Goal: Navigation & Orientation: Find specific page/section

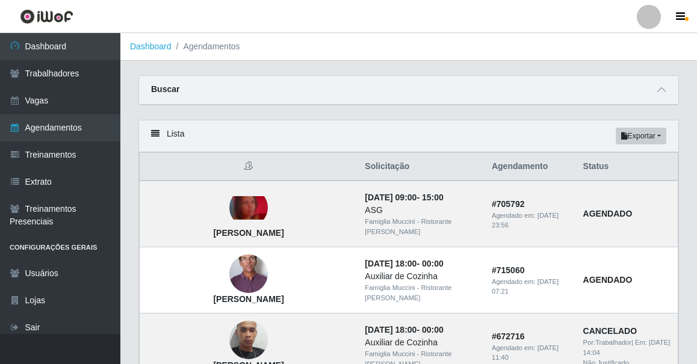
scroll to position [328, 0]
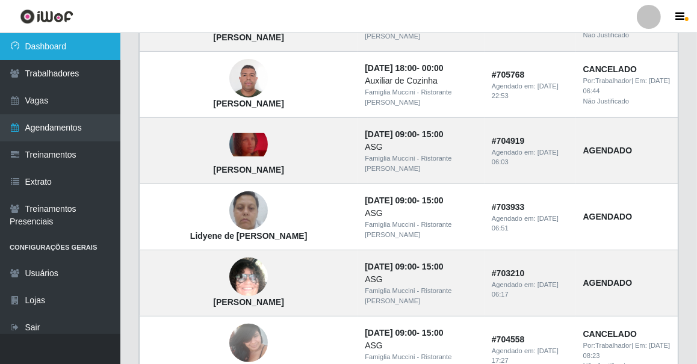
click at [89, 49] on link "Dashboard" at bounding box center [60, 46] width 120 height 27
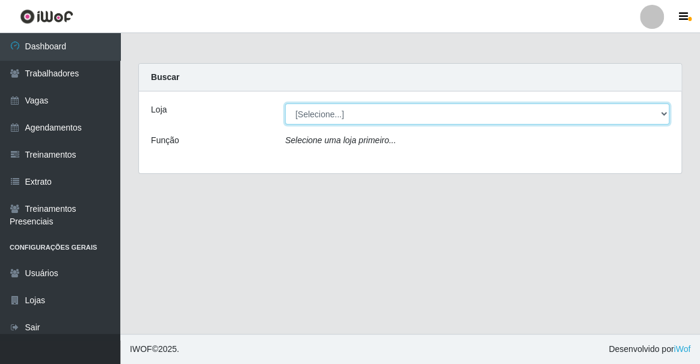
click at [330, 113] on select "[Selecione...] Famiglia Muccini - Ristorante João Pessoa" at bounding box center [477, 113] width 384 height 21
select select "267"
click at [285, 103] on select "[Selecione...] Famiglia Muccini - Ristorante João Pessoa" at bounding box center [477, 113] width 384 height 21
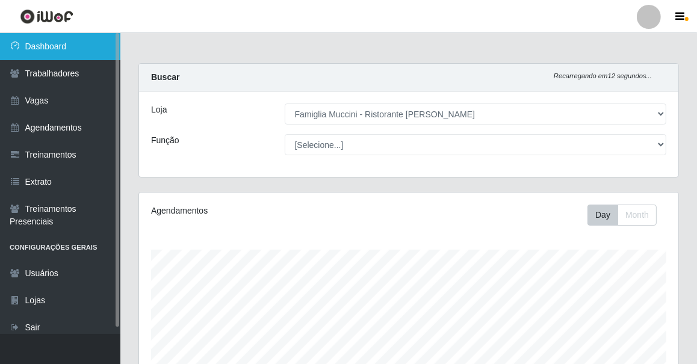
click at [51, 56] on link "Dashboard" at bounding box center [60, 46] width 120 height 27
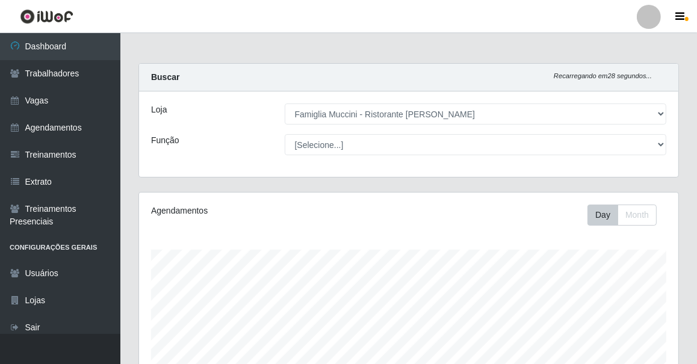
scroll to position [220, 0]
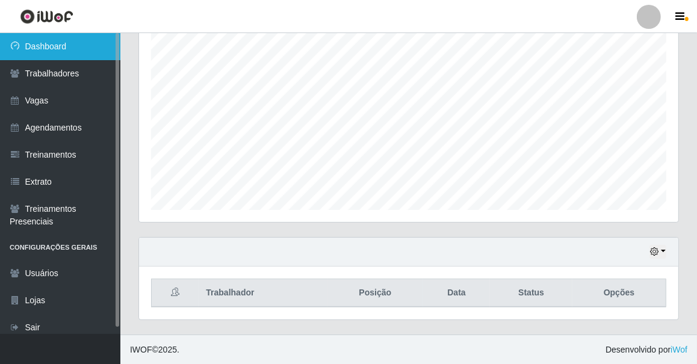
click at [56, 50] on link "Dashboard" at bounding box center [60, 46] width 120 height 27
click at [56, 49] on link "Dashboard" at bounding box center [60, 46] width 120 height 27
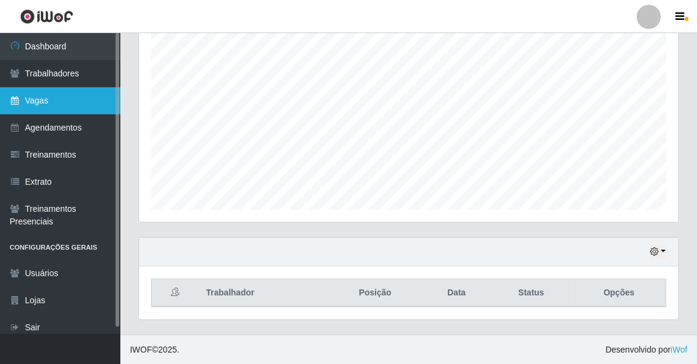
scroll to position [1, 0]
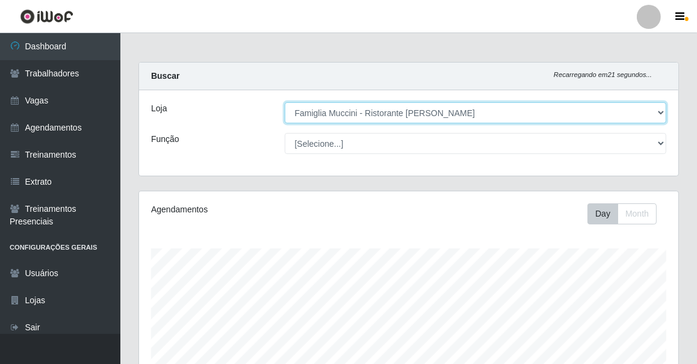
click at [317, 109] on select "[Selecione...] Famiglia Muccini - Ristorante João Pessoa" at bounding box center [476, 112] width 382 height 21
click at [285, 102] on select "[Selecione...] Famiglia Muccini - Ristorante João Pessoa" at bounding box center [476, 112] width 382 height 21
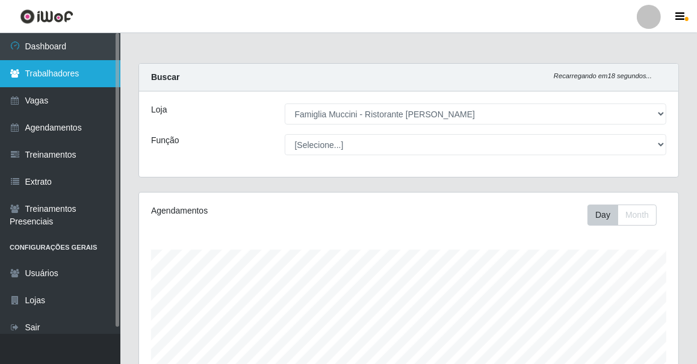
click at [42, 70] on link "Trabalhadores" at bounding box center [60, 73] width 120 height 27
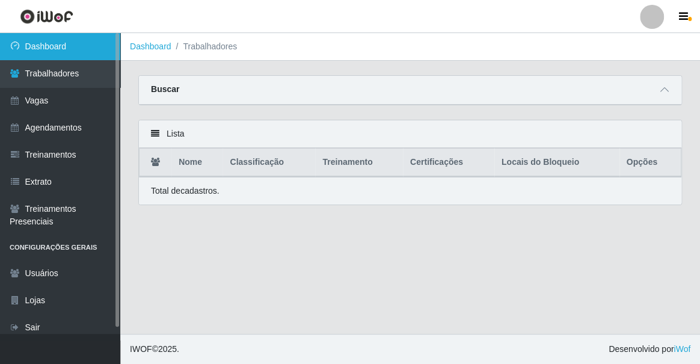
click at [63, 42] on link "Dashboard" at bounding box center [60, 46] width 120 height 27
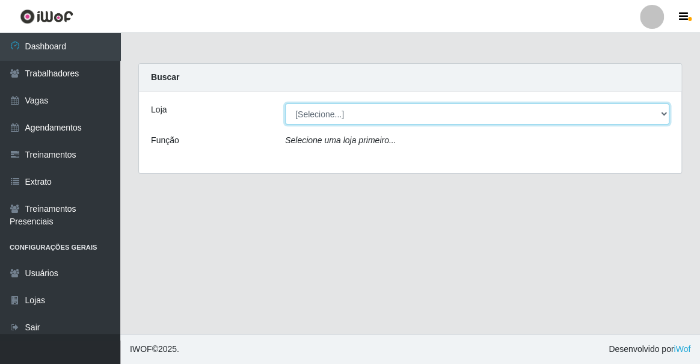
click at [305, 114] on select "[Selecione...] Famiglia Muccini - Ristorante João Pessoa" at bounding box center [477, 113] width 384 height 21
select select "267"
click at [285, 103] on select "[Selecione...] Famiglia Muccini - Ristorante João Pessoa" at bounding box center [477, 113] width 384 height 21
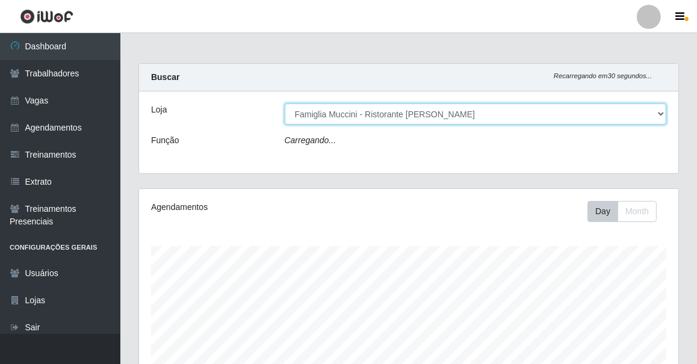
scroll to position [250, 539]
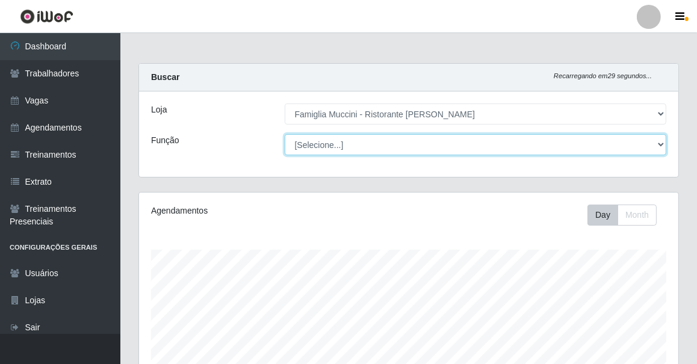
click at [341, 149] on select "[Selecione...] ASG ASG + ASG ++ Auxiliar de Cozinha Auxiliar de Cozinha + Auxil…" at bounding box center [476, 144] width 382 height 21
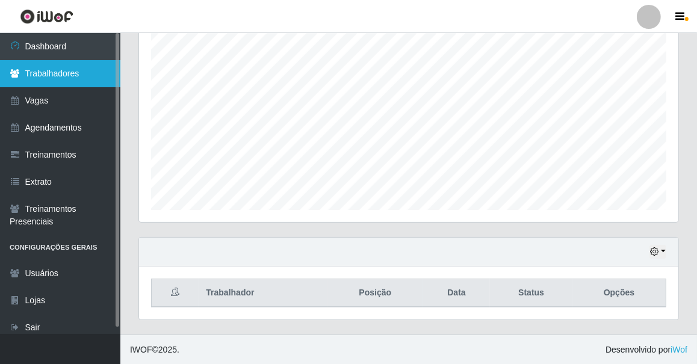
click at [54, 80] on link "Trabalhadores" at bounding box center [60, 73] width 120 height 27
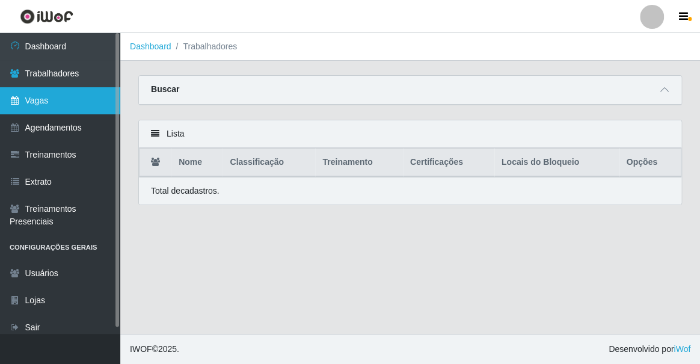
click at [71, 99] on link "Vagas" at bounding box center [60, 100] width 120 height 27
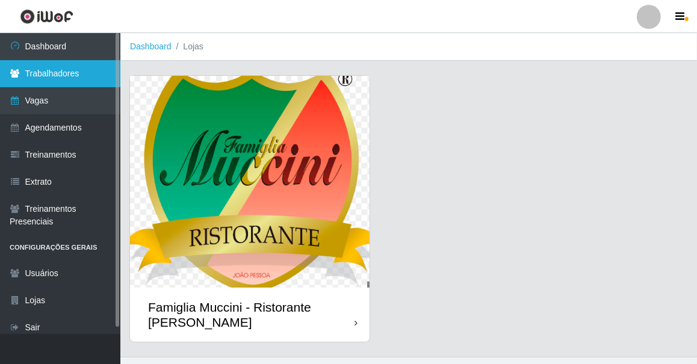
click at [83, 81] on link "Trabalhadores" at bounding box center [60, 73] width 120 height 27
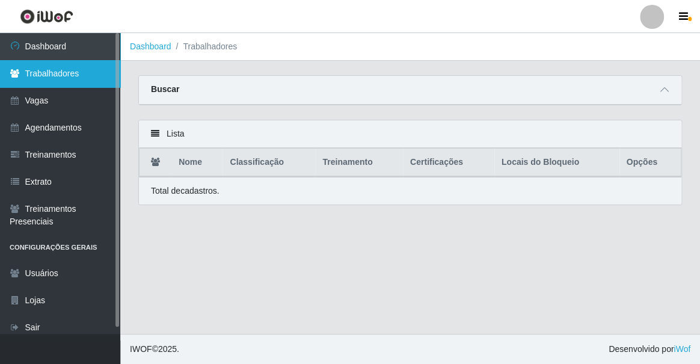
click at [88, 76] on link "Trabalhadores" at bounding box center [60, 73] width 120 height 27
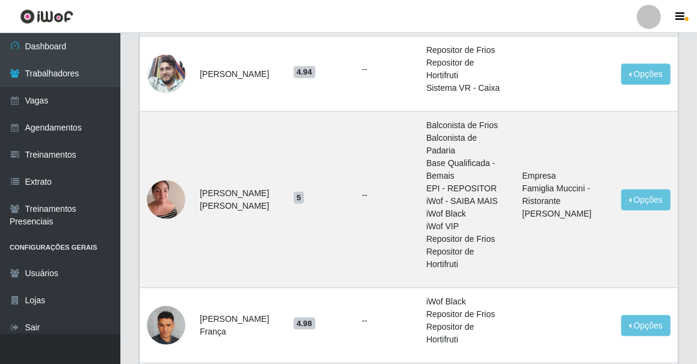
scroll to position [1367, 0]
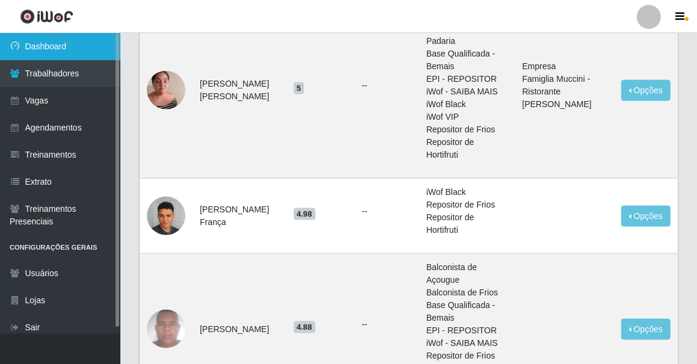
click at [94, 58] on link "Dashboard" at bounding box center [60, 46] width 120 height 27
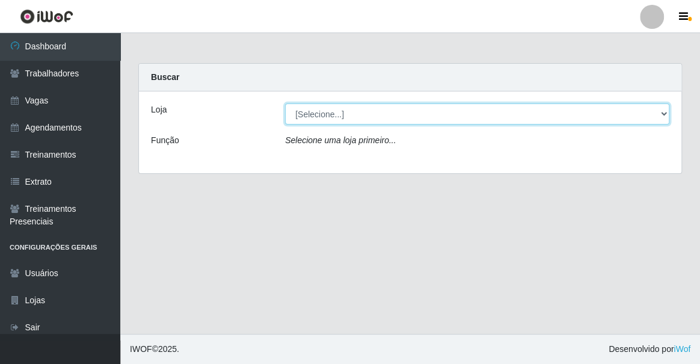
click at [338, 117] on select "[Selecione...] Famiglia Muccini - Ristorante João Pessoa" at bounding box center [477, 113] width 384 height 21
select select "267"
click at [285, 103] on select "[Selecione...] Famiglia Muccini - Ristorante João Pessoa" at bounding box center [477, 113] width 384 height 21
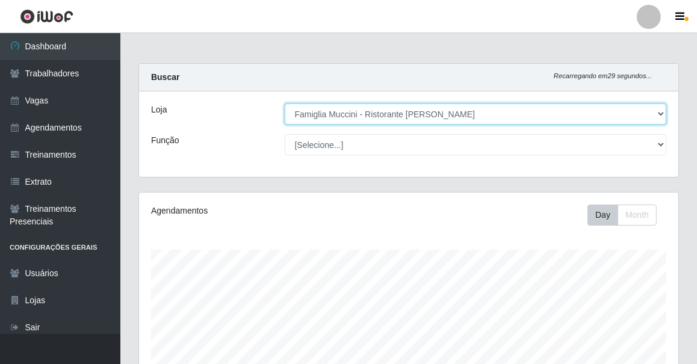
scroll to position [250, 539]
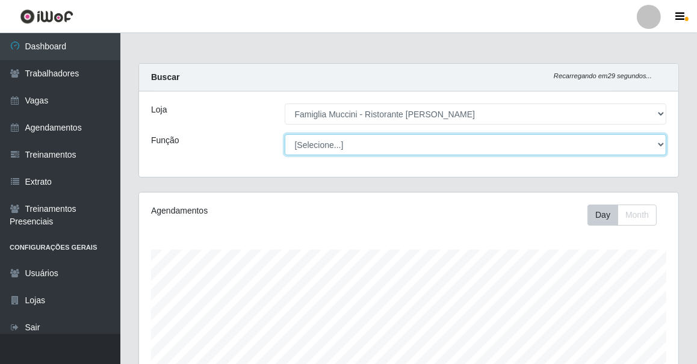
drag, startPoint x: 340, startPoint y: 122, endPoint x: 345, endPoint y: 145, distance: 23.5
click at [345, 145] on select "[Selecione...] ASG ASG + ASG ++ Auxiliar de Cozinha Auxiliar de Cozinha + Auxil…" at bounding box center [476, 144] width 382 height 21
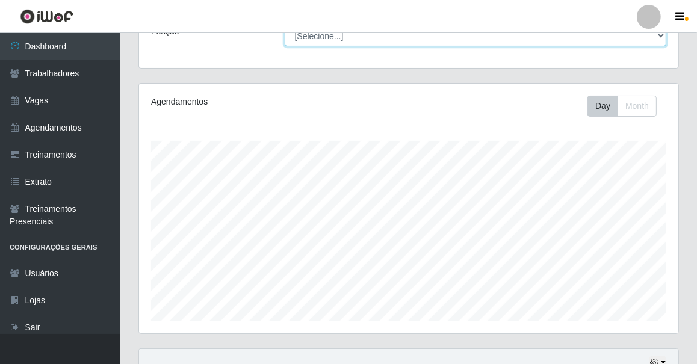
scroll to position [220, 0]
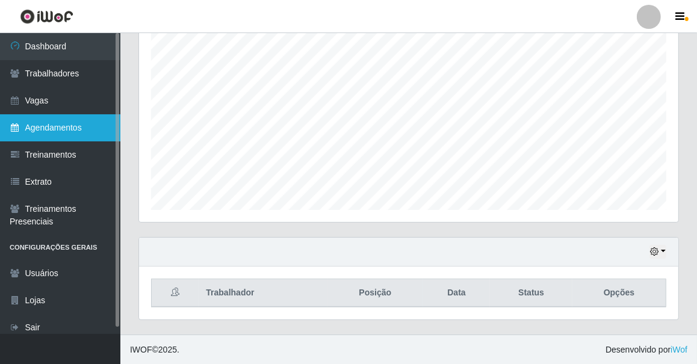
click at [70, 116] on link "Agendamentos" at bounding box center [60, 127] width 120 height 27
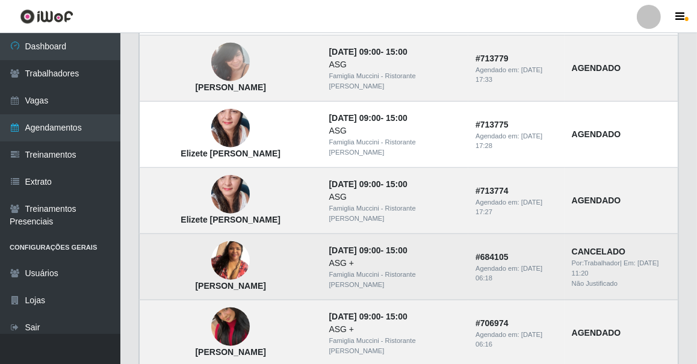
scroll to position [903, 0]
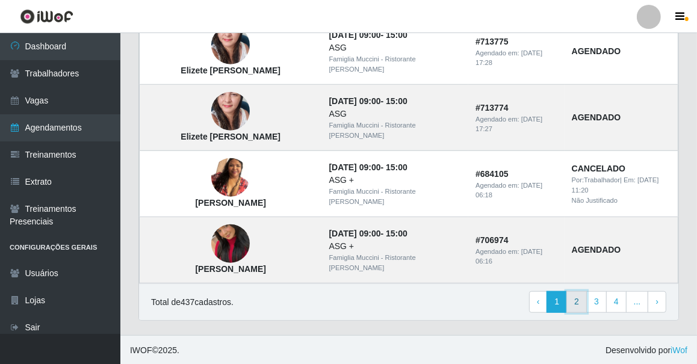
click at [575, 303] on link "2" at bounding box center [576, 302] width 20 height 22
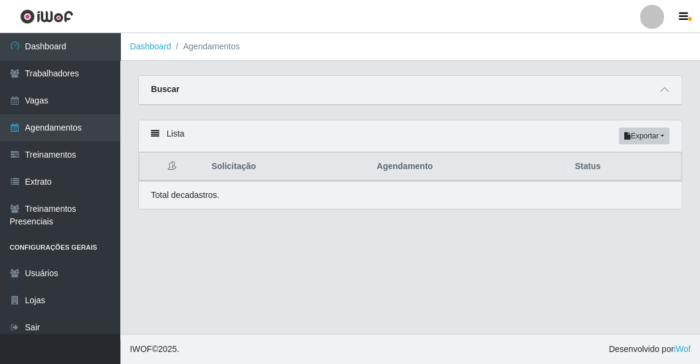
click at [301, 47] on ol "Dashboard Agendamentos" at bounding box center [410, 47] width 580 height 28
click at [245, 189] on div "Total de cadastros." at bounding box center [410, 195] width 519 height 13
click at [215, 194] on p "Total de cadastros." at bounding box center [185, 195] width 69 height 13
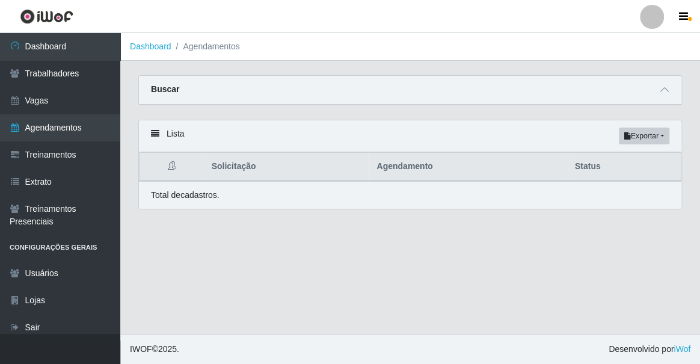
click at [191, 135] on div "Lista Exportar PDF Excel" at bounding box center [410, 136] width 543 height 32
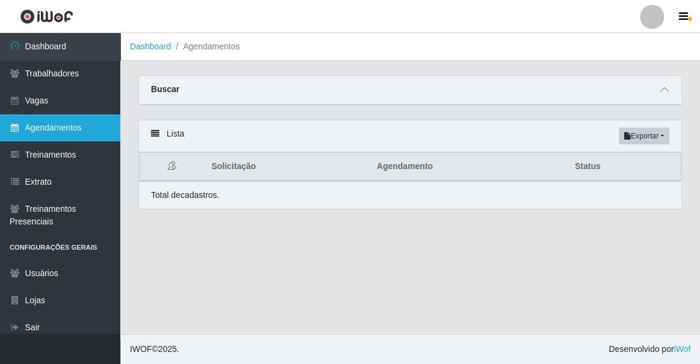
click at [99, 126] on link "Agendamentos" at bounding box center [60, 127] width 120 height 27
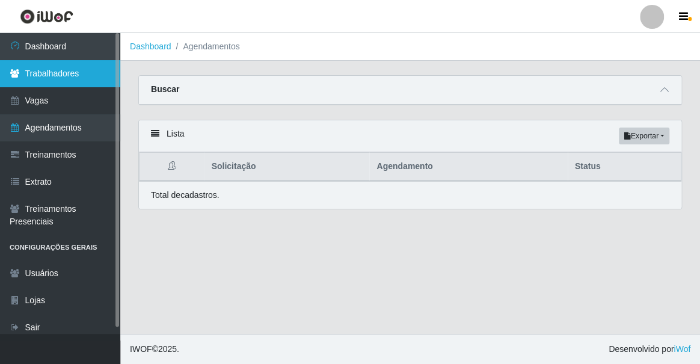
click at [54, 72] on link "Trabalhadores" at bounding box center [60, 73] width 120 height 27
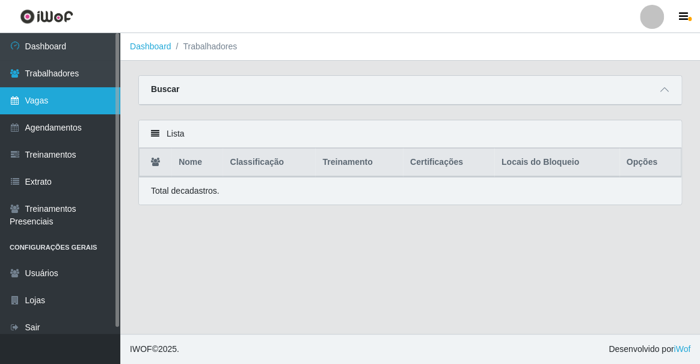
click at [82, 96] on link "Vagas" at bounding box center [60, 100] width 120 height 27
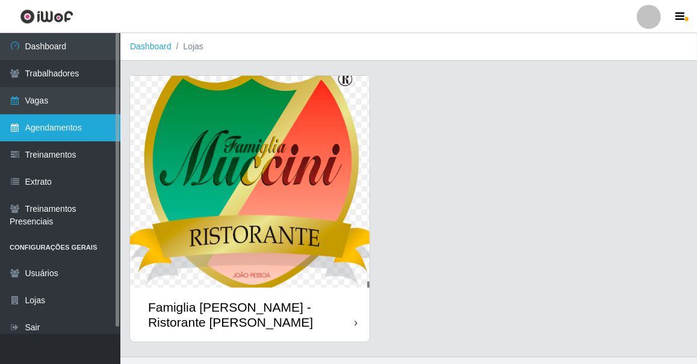
click at [84, 118] on link "Agendamentos" at bounding box center [60, 127] width 120 height 27
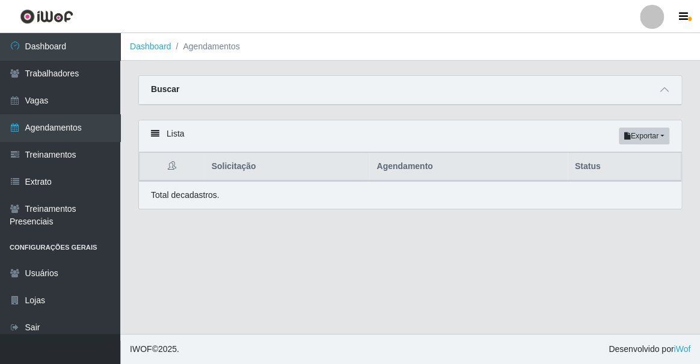
click at [153, 135] on icon at bounding box center [155, 133] width 8 height 8
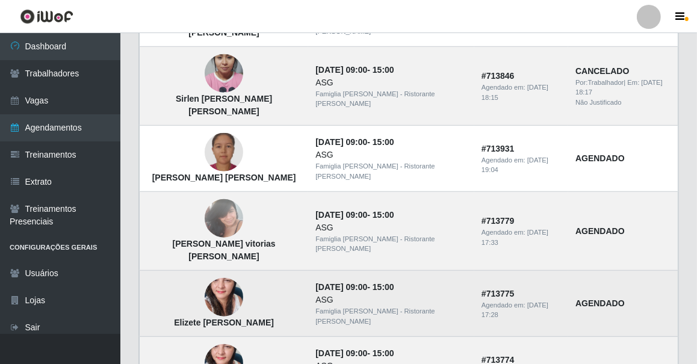
scroll to position [903, 0]
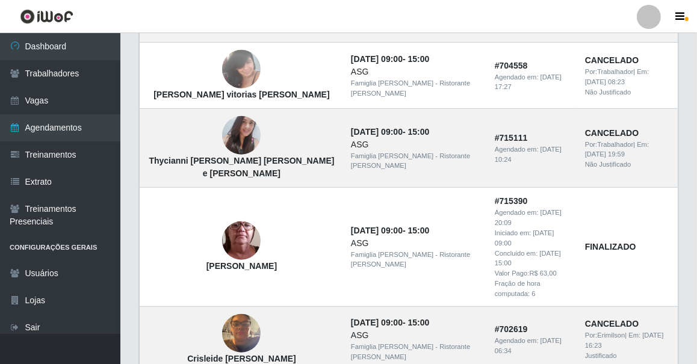
scroll to position [547, 0]
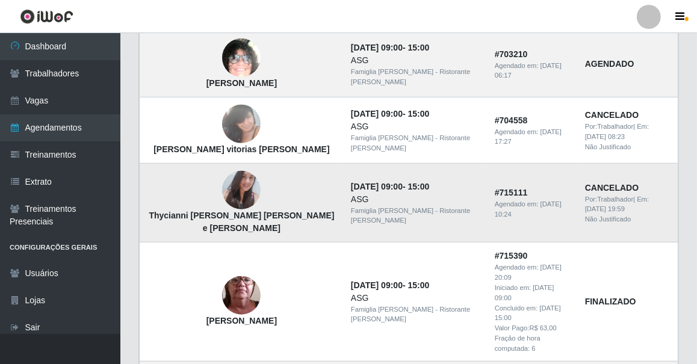
click at [222, 186] on img at bounding box center [241, 190] width 39 height 52
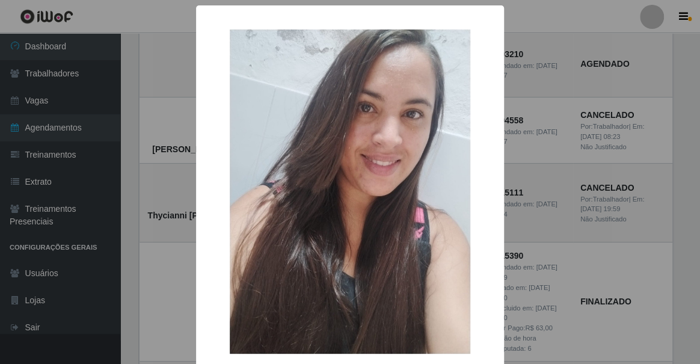
click at [165, 194] on div "× Thycianni Delmar Vieira de Paiva Bezerra e Silva OK Cancel" at bounding box center [350, 182] width 700 height 364
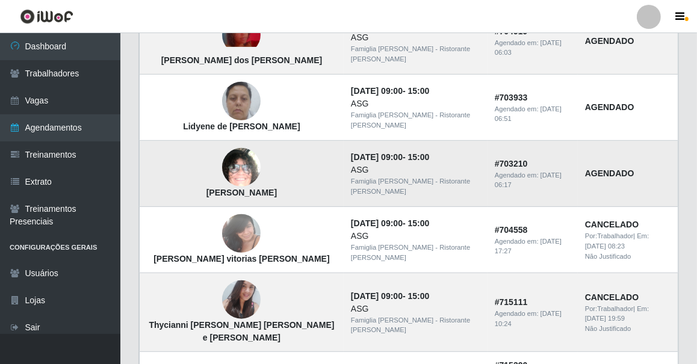
scroll to position [328, 0]
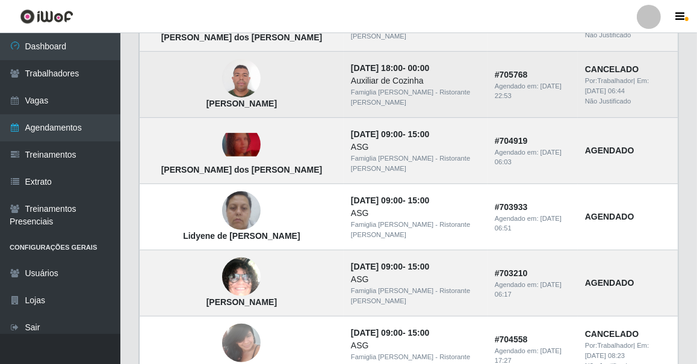
click at [236, 87] on img at bounding box center [241, 79] width 39 height 52
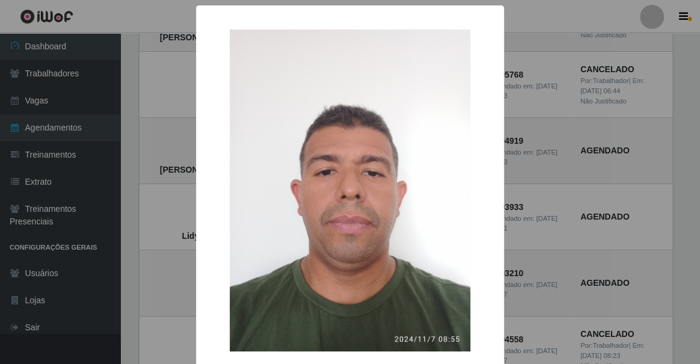
click at [187, 88] on div "× Luciano da Silva OK Cancel" at bounding box center [350, 182] width 700 height 364
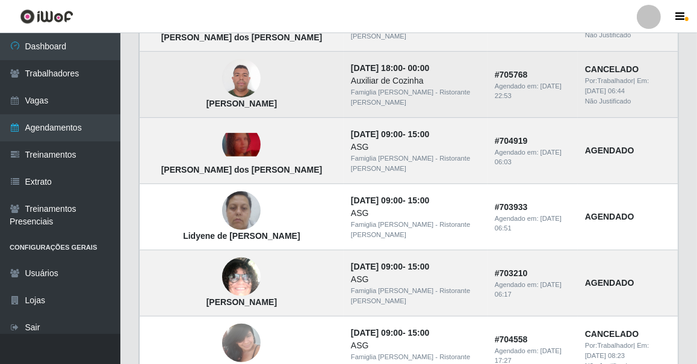
scroll to position [273, 0]
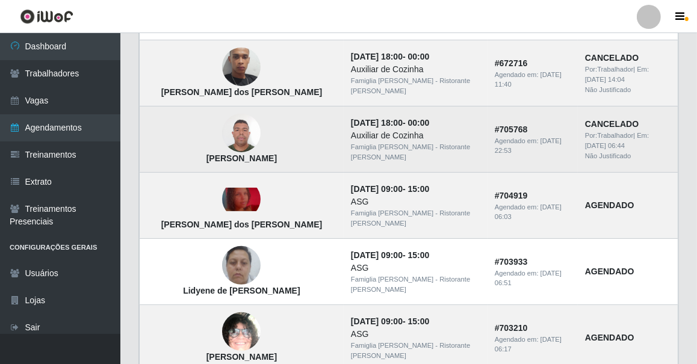
click at [229, 141] on img at bounding box center [241, 134] width 39 height 52
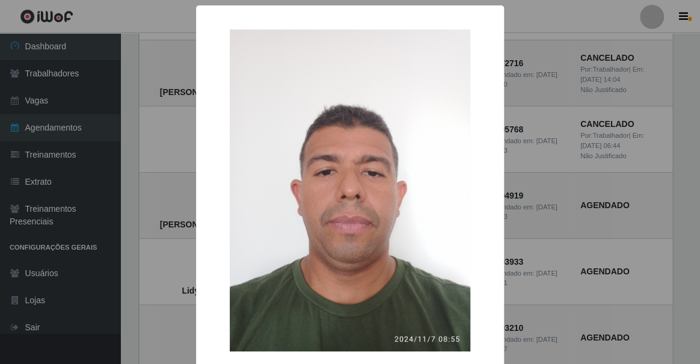
click at [177, 126] on div "× Luciano da Silva OK Cancel" at bounding box center [350, 182] width 700 height 364
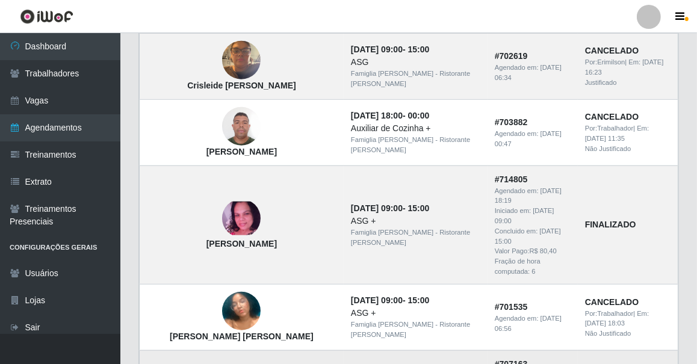
scroll to position [999, 0]
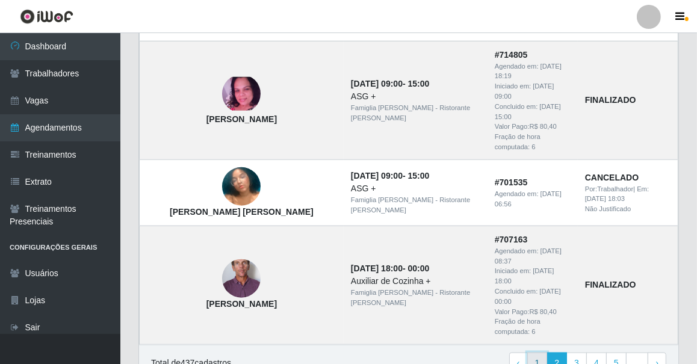
click at [543, 353] on link "1" at bounding box center [537, 364] width 20 height 22
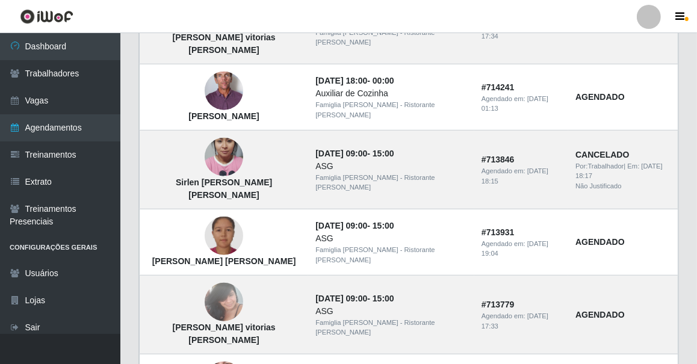
scroll to position [875, 0]
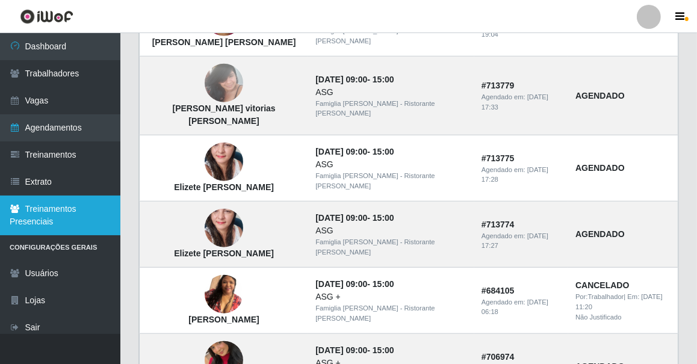
click at [60, 211] on link "Treinamentos Presenciais" at bounding box center [60, 216] width 120 height 40
